Goal: Task Accomplishment & Management: Complete application form

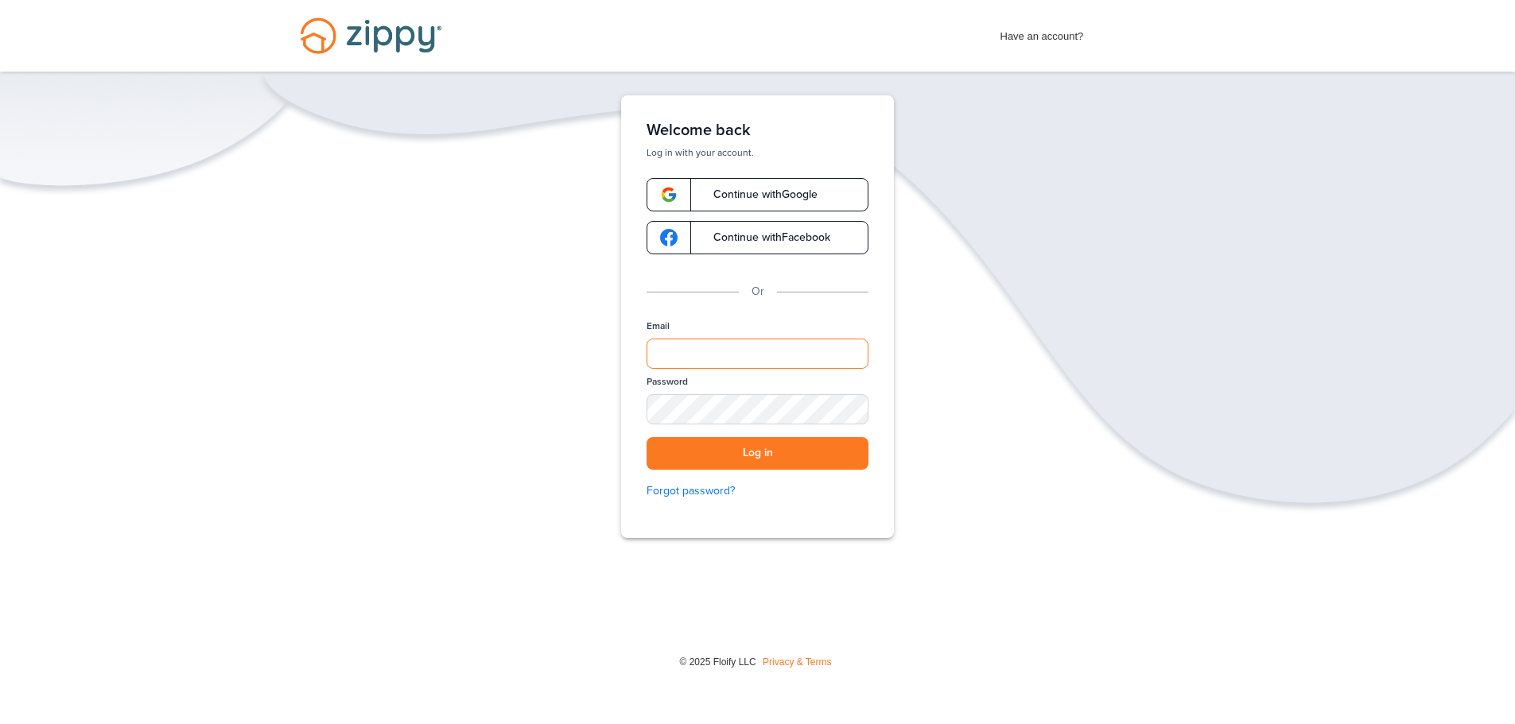
click at [674, 349] on input "Email" at bounding box center [758, 354] width 222 height 30
type input "**********"
click at [807, 451] on button "Log in" at bounding box center [758, 453] width 222 height 33
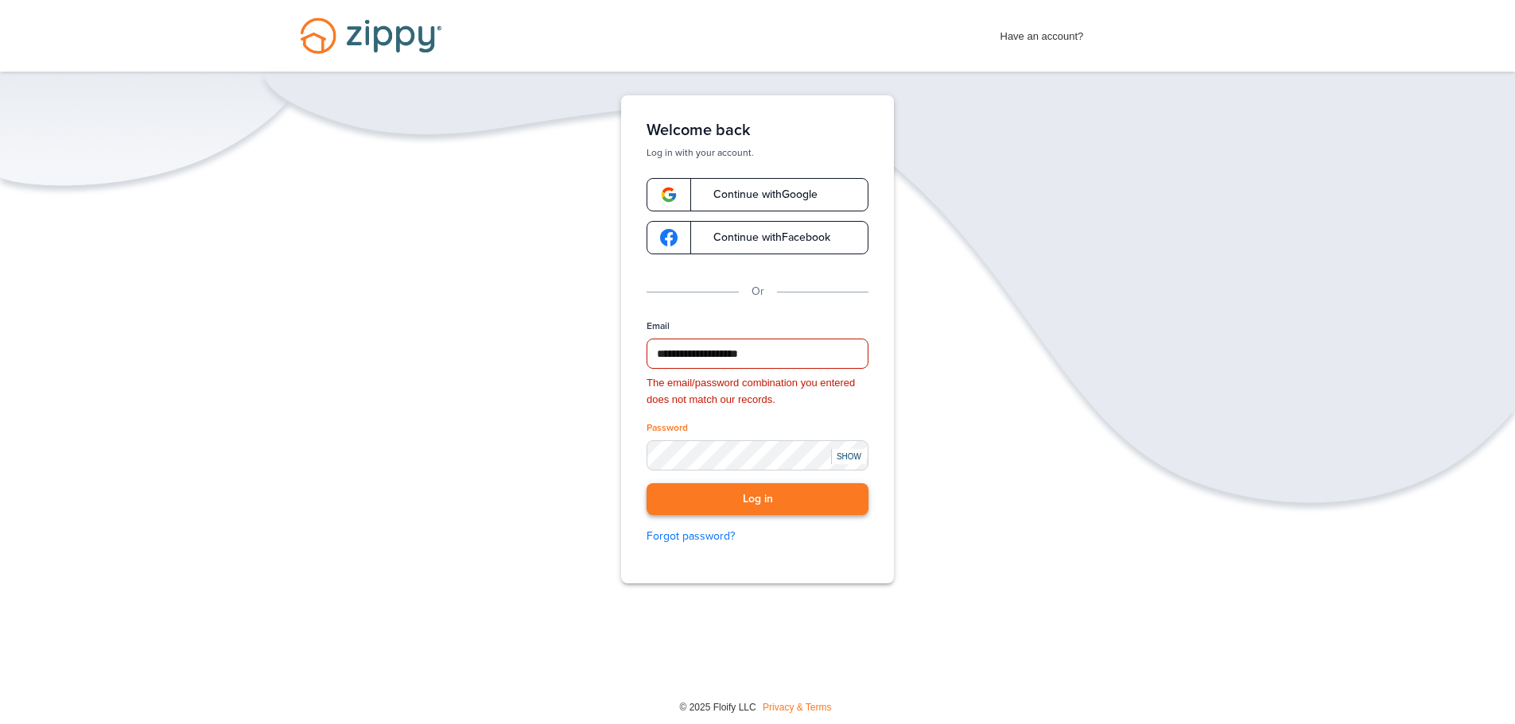
click at [786, 502] on button "Log in" at bounding box center [758, 499] width 222 height 33
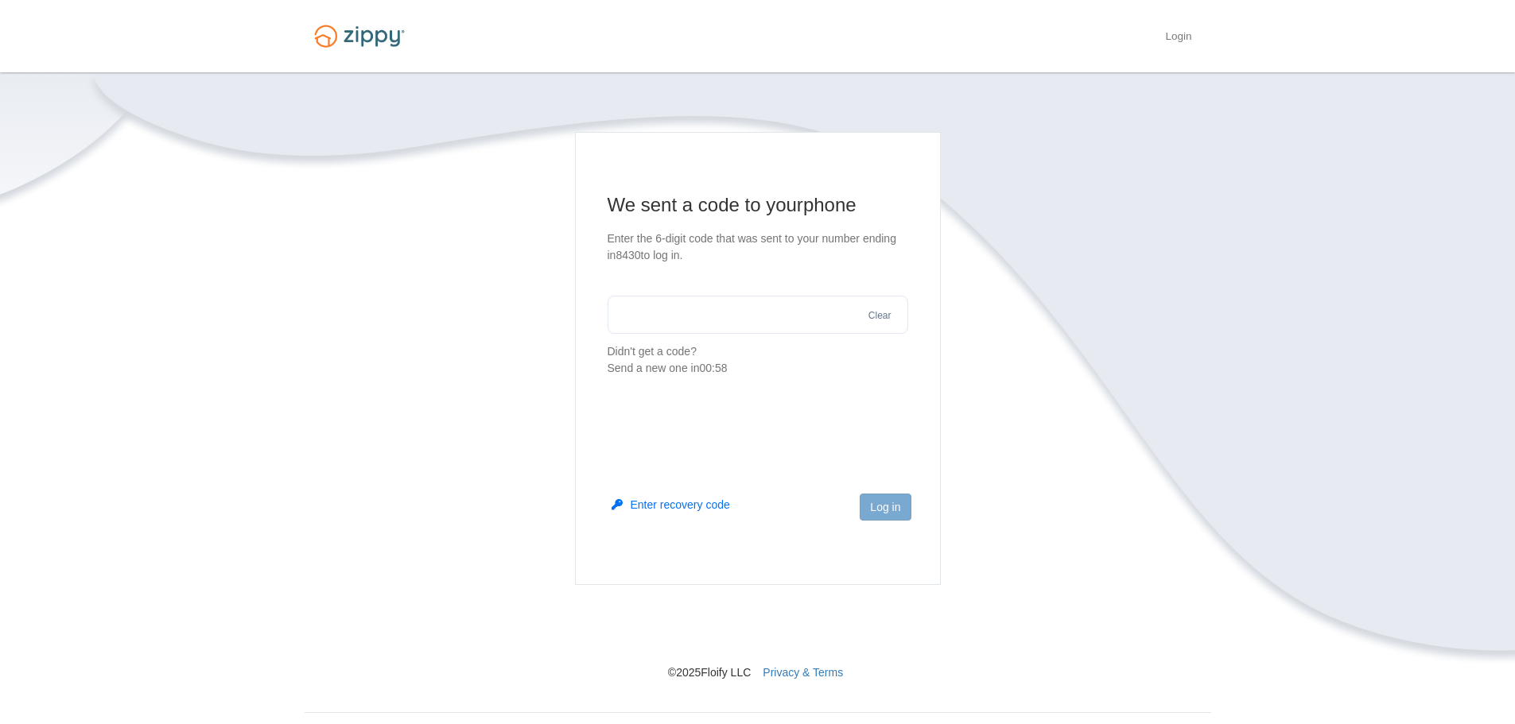
click at [783, 330] on input "text" at bounding box center [758, 315] width 301 height 38
type input "******"
click at [896, 495] on button "Log in" at bounding box center [885, 507] width 51 height 27
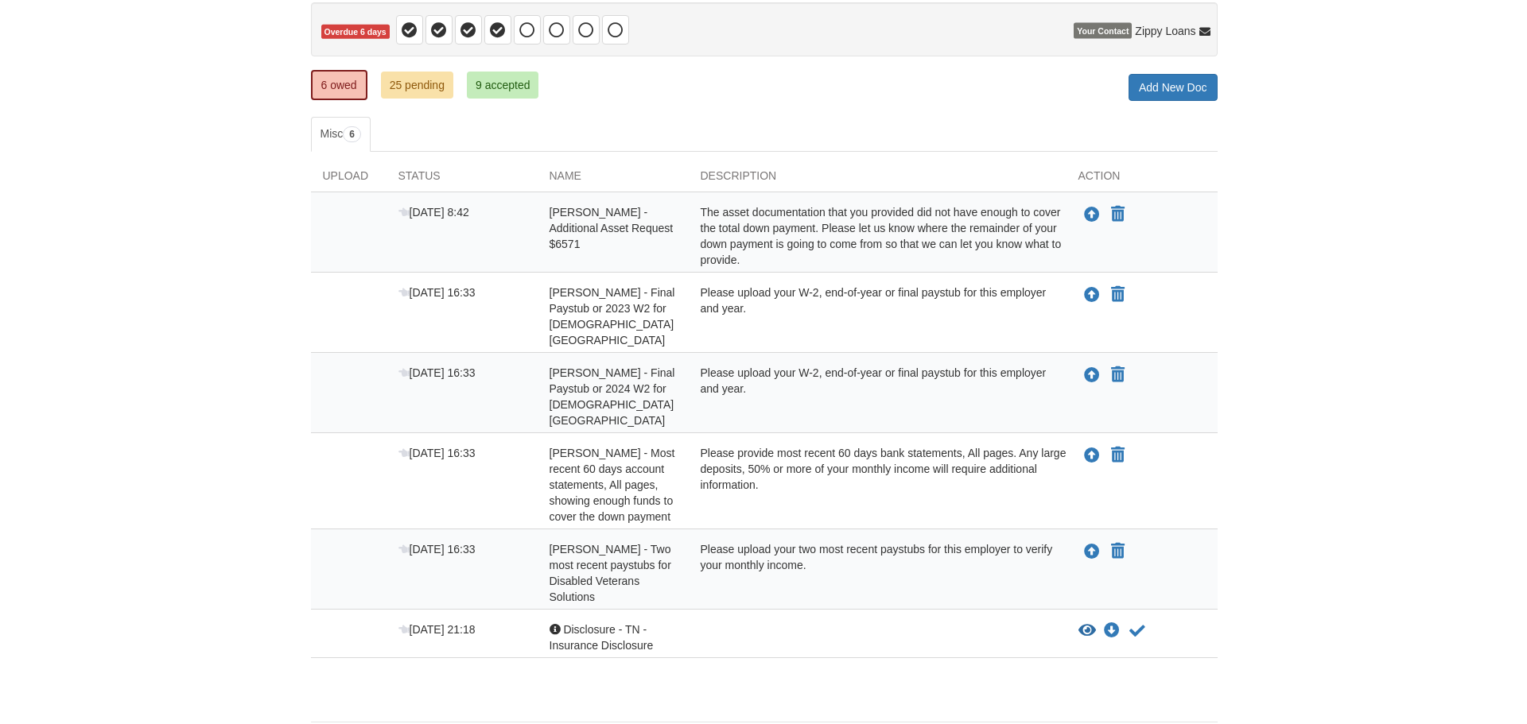
scroll to position [159, 0]
click at [1085, 544] on icon "Upload Dina Protin - Two most recent paystubs for Disabled Veterans Solutions" at bounding box center [1086, 552] width 16 height 16
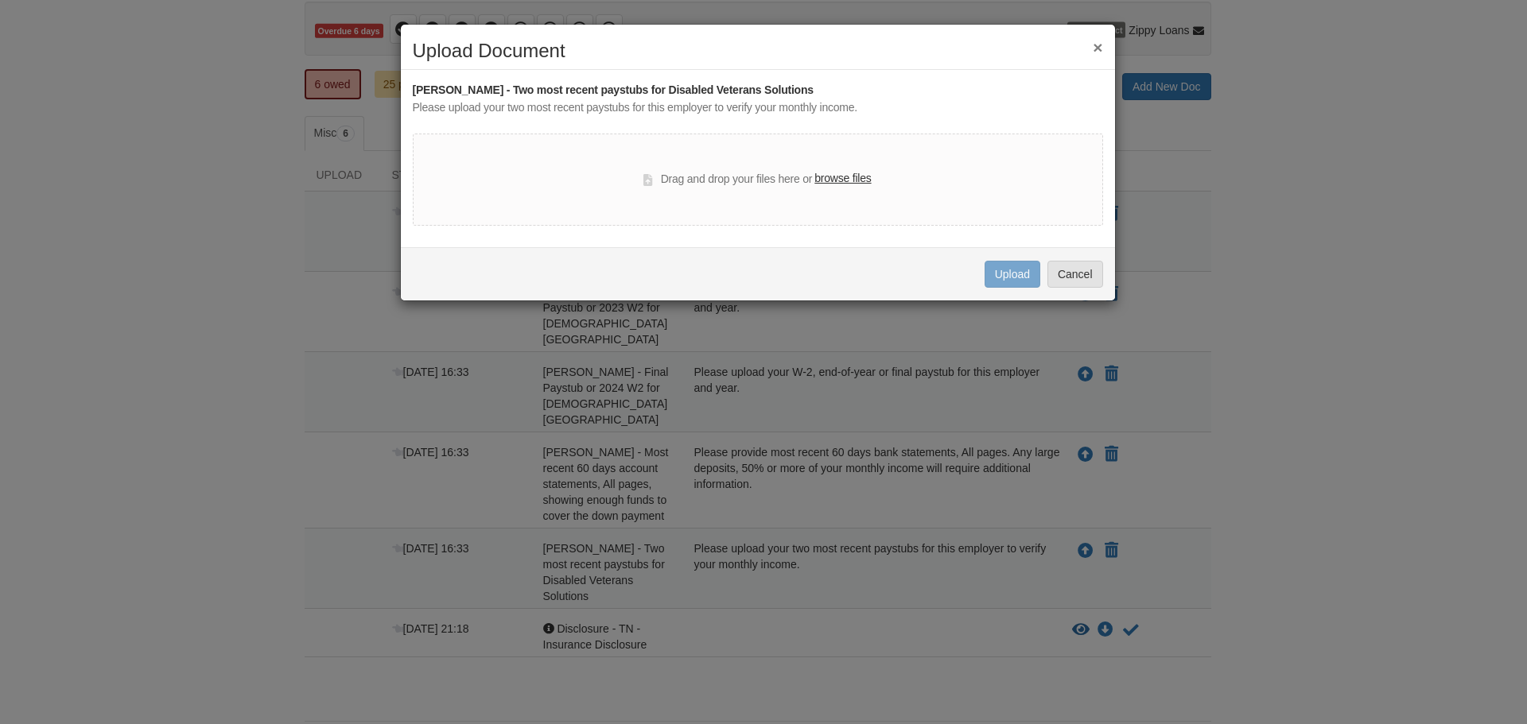
click at [852, 175] on label "browse files" at bounding box center [842, 178] width 56 height 17
click at [0, 0] on input "browse files" at bounding box center [0, 0] width 0 height 0
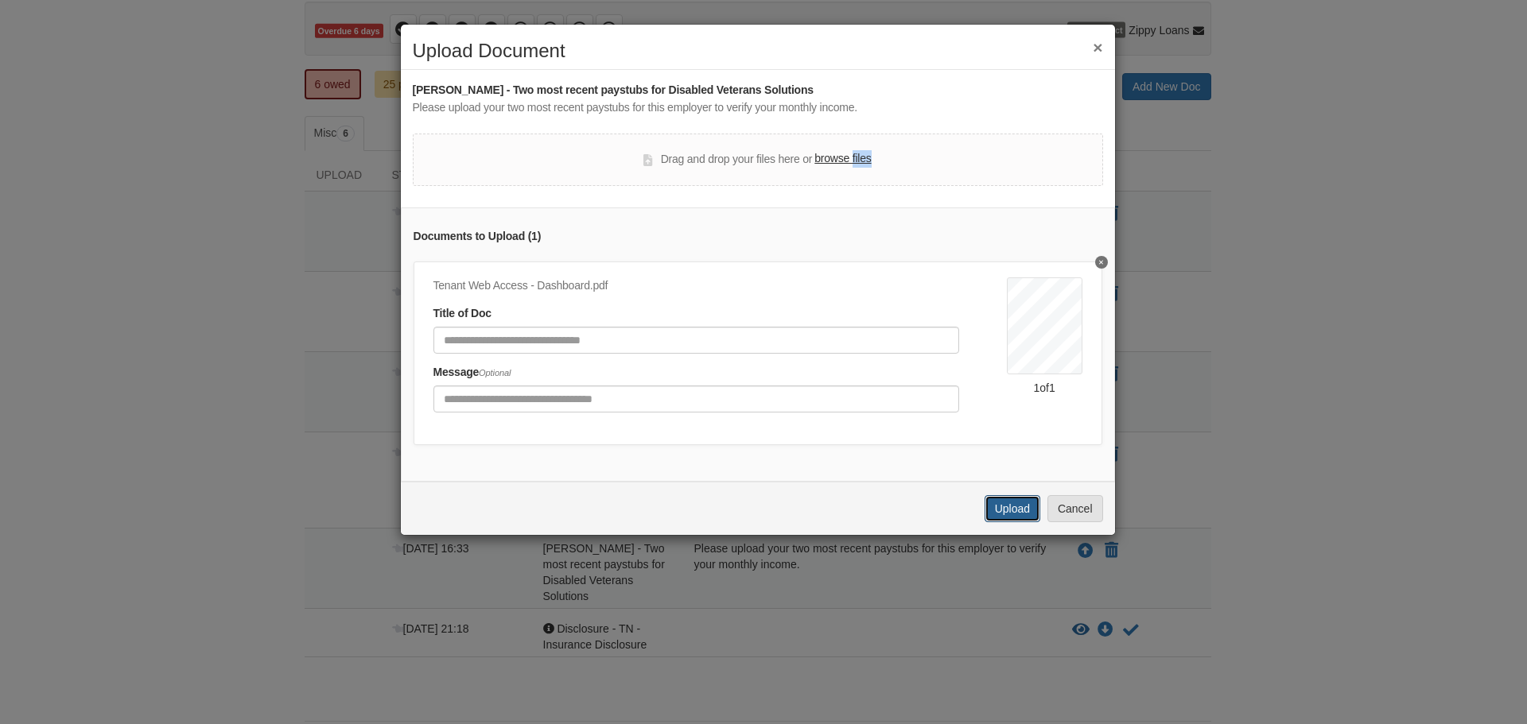
click at [1011, 518] on button "Upload" at bounding box center [1012, 508] width 56 height 27
click at [0, 0] on div "Uploading..." at bounding box center [0, 0] width 0 height 0
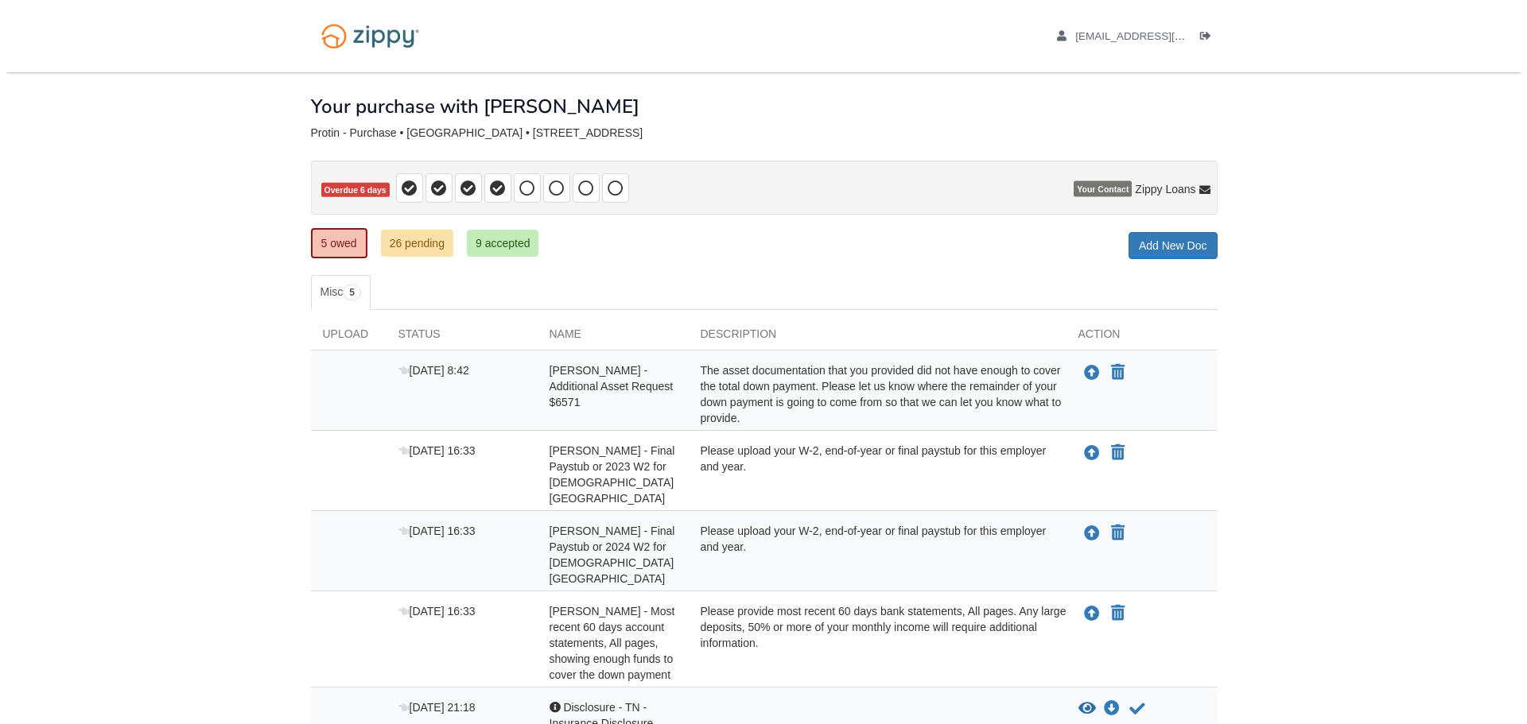
scroll to position [108, 0]
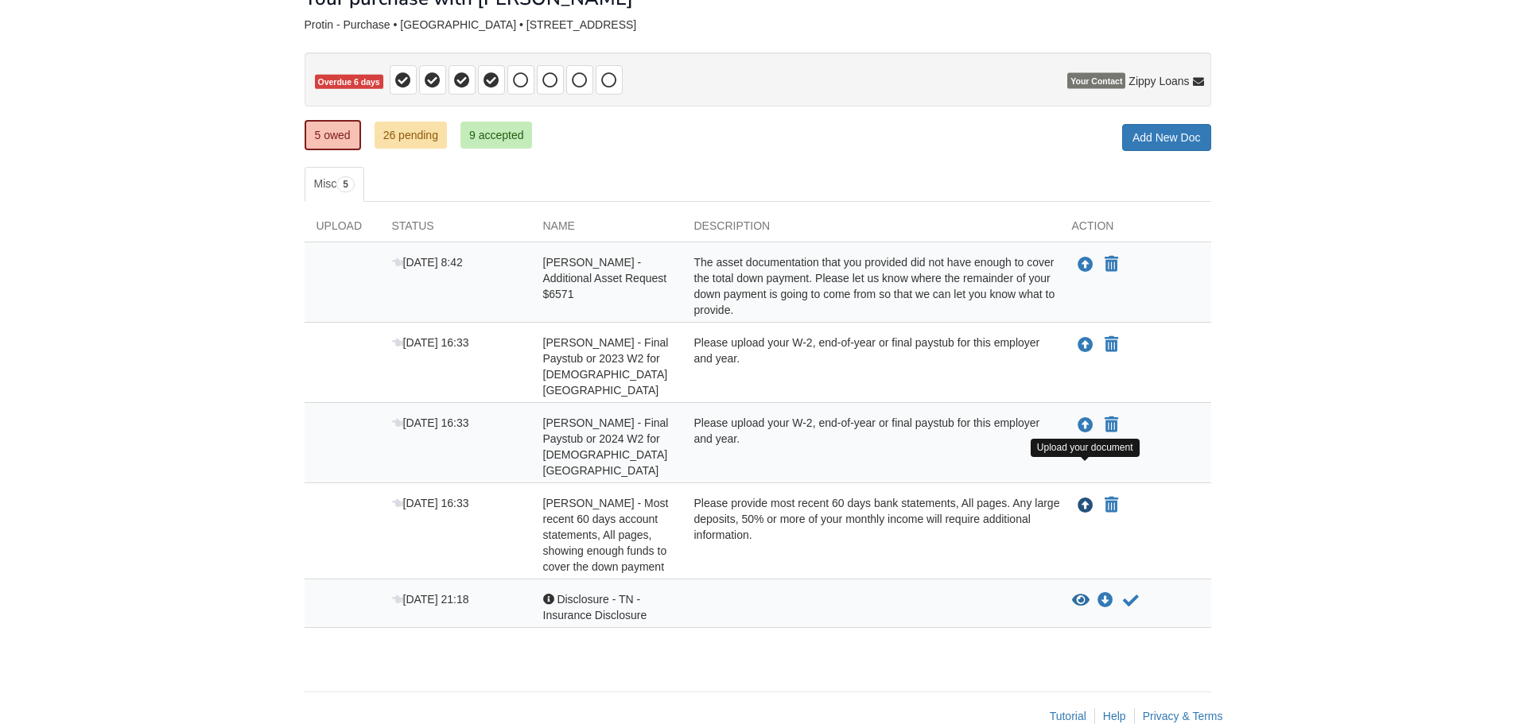
click at [1083, 499] on icon "Upload Dina Protin - Most recent 60 days account statements, All pages, showing…" at bounding box center [1086, 507] width 16 height 16
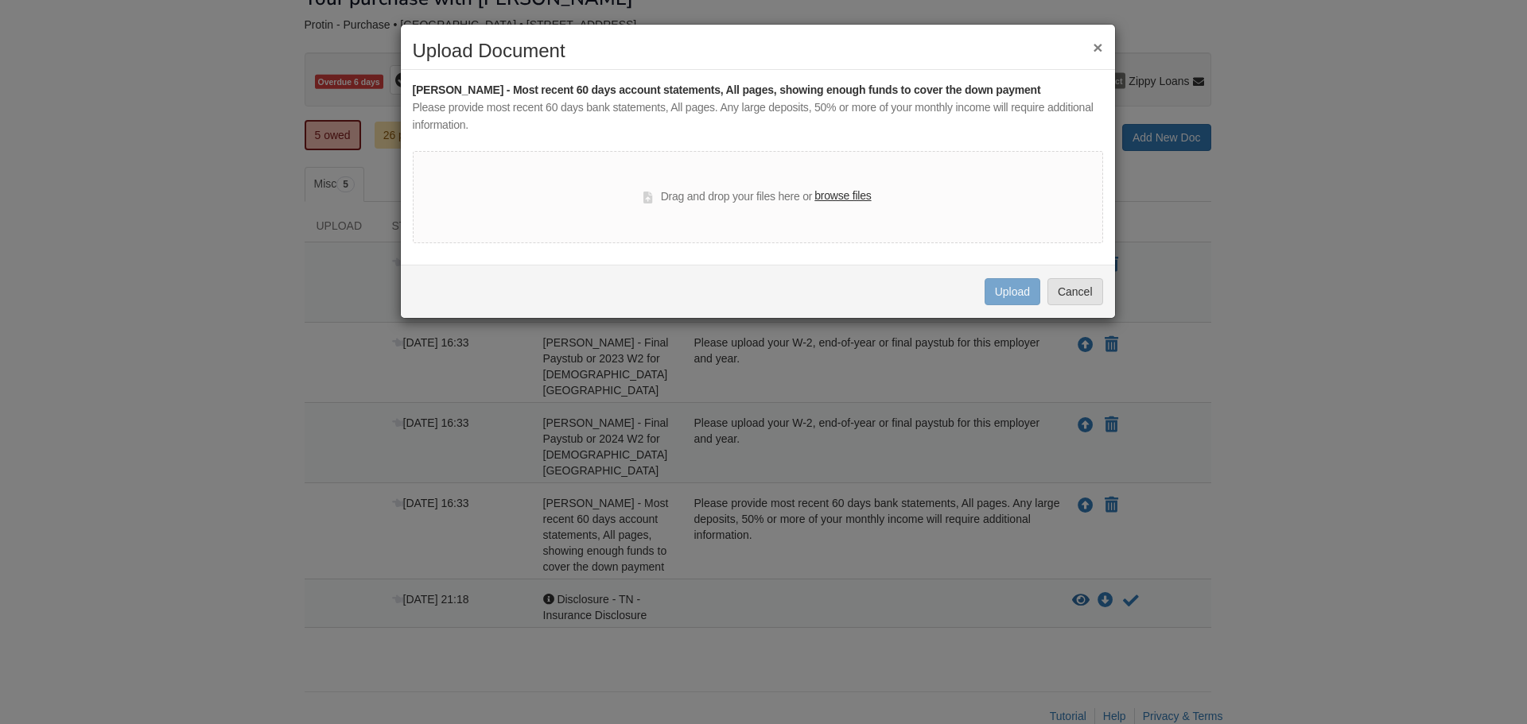
click at [853, 196] on label "browse files" at bounding box center [842, 196] width 56 height 17
click at [0, 0] on input "browse files" at bounding box center [0, 0] width 0 height 0
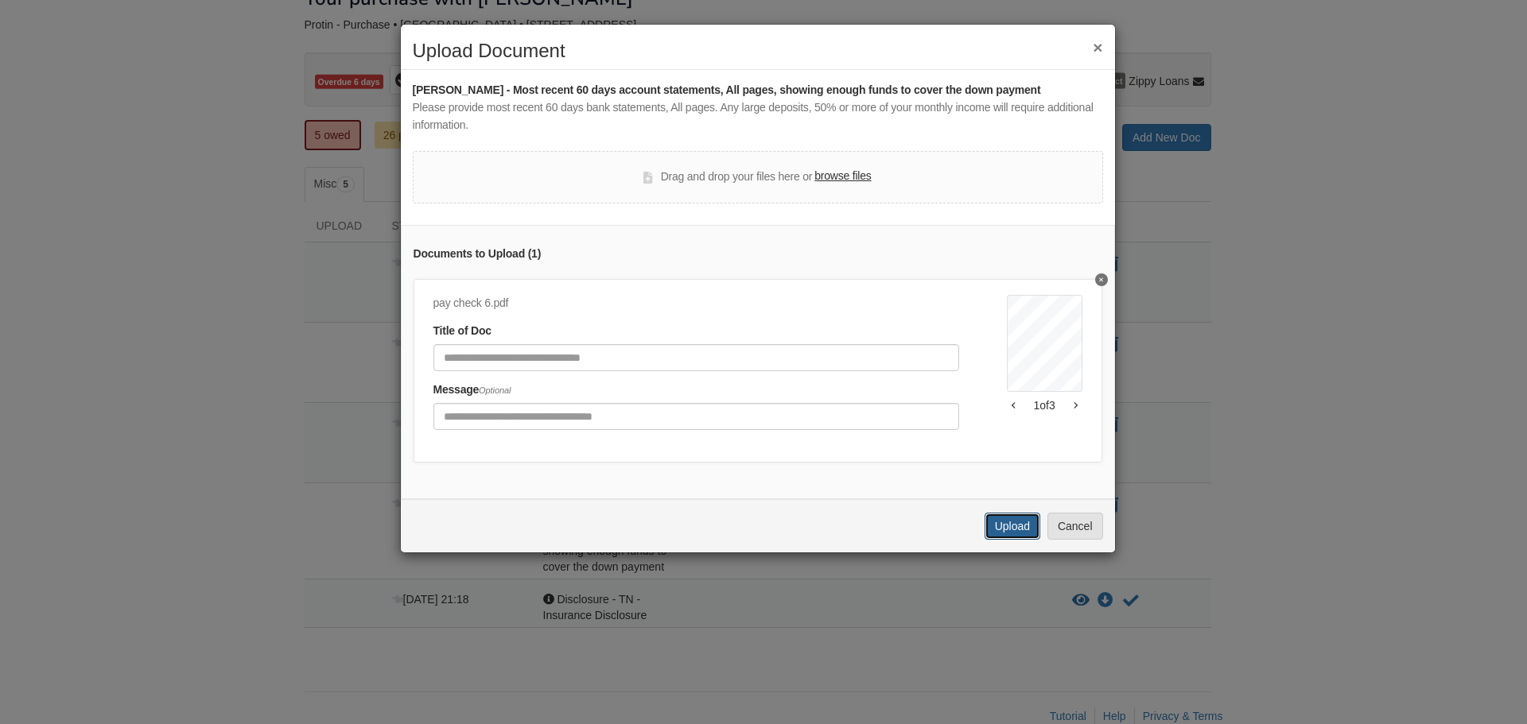
click at [1015, 531] on button "Upload" at bounding box center [1012, 526] width 56 height 27
